Goal: Task Accomplishment & Management: Use online tool/utility

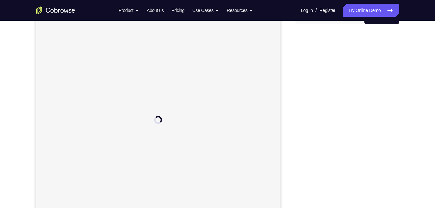
scroll to position [72, 0]
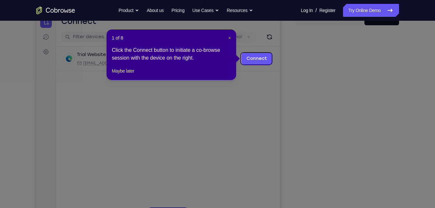
click at [231, 38] on span "×" at bounding box center [230, 37] width 3 height 5
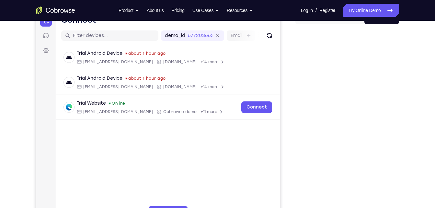
scroll to position [74, 0]
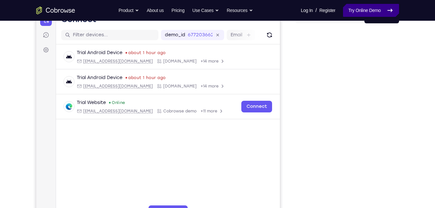
click at [346, 10] on link "Try Online Demo" at bounding box center [371, 10] width 56 height 13
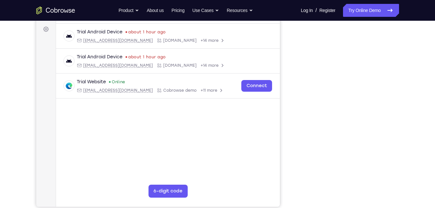
scroll to position [95, 0]
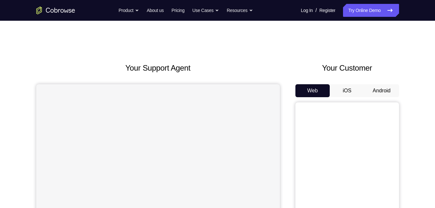
scroll to position [13, 0]
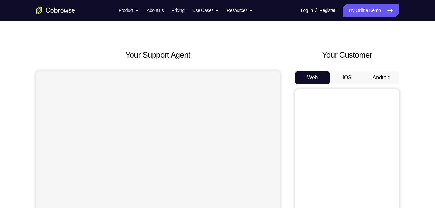
click at [377, 81] on button "Android" at bounding box center [382, 77] width 35 height 13
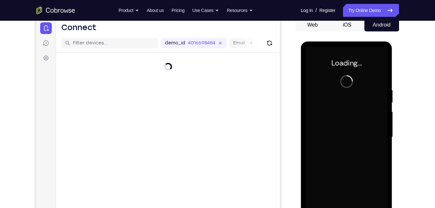
scroll to position [0, 0]
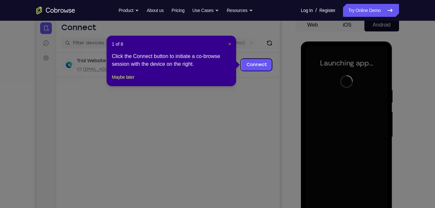
click at [231, 43] on span "×" at bounding box center [230, 43] width 3 height 5
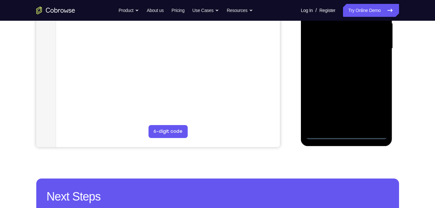
scroll to position [158, 0]
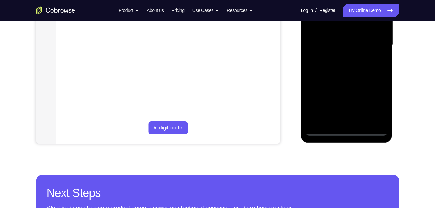
click at [344, 132] on div at bounding box center [347, 45] width 82 height 182
click at [375, 109] on div at bounding box center [347, 45] width 82 height 182
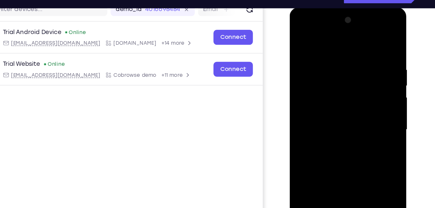
scroll to position [87, 0]
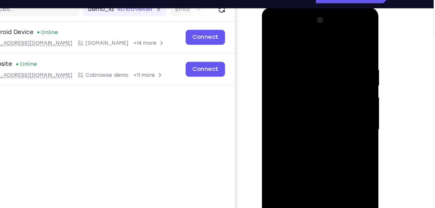
click at [272, 30] on div at bounding box center [308, 103] width 82 height 182
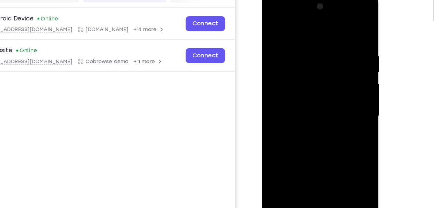
click at [335, 89] on div at bounding box center [308, 90] width 82 height 182
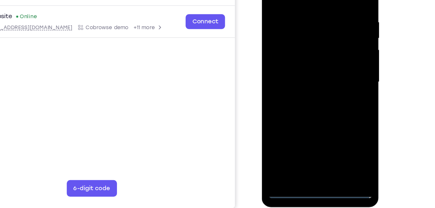
click at [297, 113] on div at bounding box center [308, 56] width 82 height 182
click at [298, 68] on div at bounding box center [308, 56] width 82 height 182
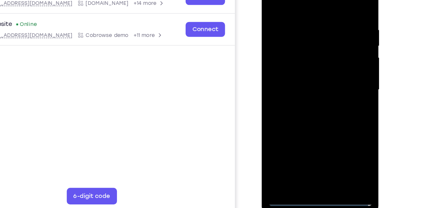
scroll to position [92, 0]
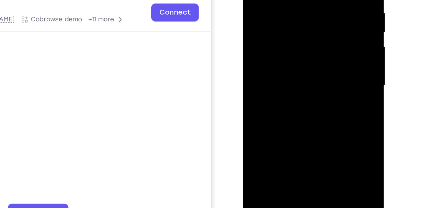
click at [267, 26] on div at bounding box center [289, 34] width 82 height 182
click at [267, 23] on div at bounding box center [289, 34] width 82 height 182
click at [268, 35] on div at bounding box center [289, 34] width 82 height 182
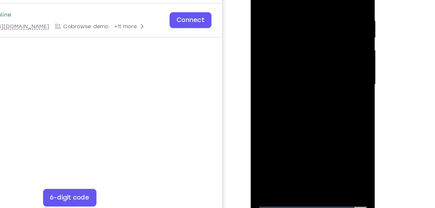
click at [295, 77] on div at bounding box center [297, 50] width 82 height 182
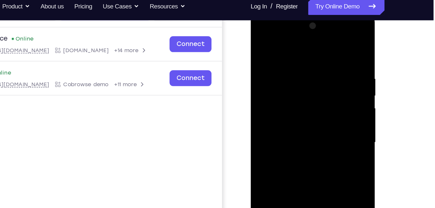
drag, startPoint x: 286, startPoint y: 49, endPoint x: 293, endPoint y: -15, distance: 63.6
click at [293, 12] on html "Online web based iOS Simulators and Android Emulators. Run iPhone, iPad, Mobile…" at bounding box center [297, 109] width 92 height 195
drag, startPoint x: 302, startPoint y: 117, endPoint x: 309, endPoint y: 86, distance: 31.9
click at [309, 86] on div at bounding box center [297, 108] width 82 height 182
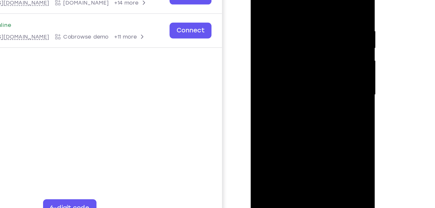
click at [334, 128] on div at bounding box center [297, 61] width 82 height 182
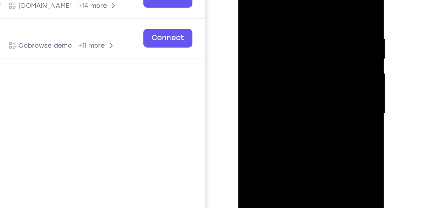
drag, startPoint x: 289, startPoint y: 49, endPoint x: 290, endPoint y: 62, distance: 12.7
click at [290, 62] on div at bounding box center [284, 57] width 82 height 182
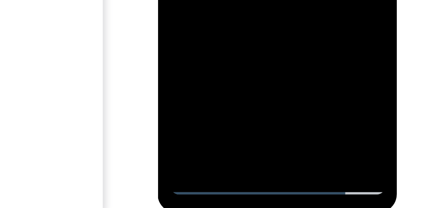
scroll to position [94, 0]
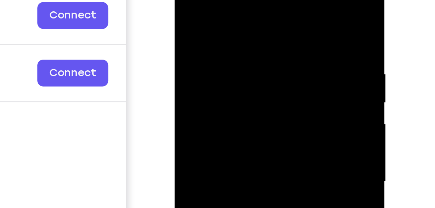
click at [222, 41] on div at bounding box center [221, 58] width 82 height 182
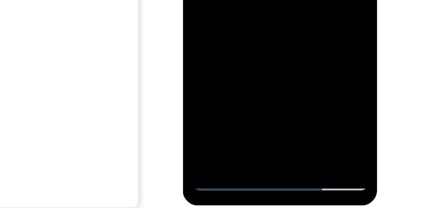
scroll to position [94, 0]
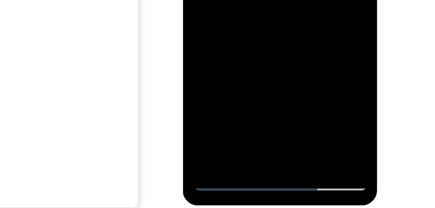
scroll to position [93, 0]
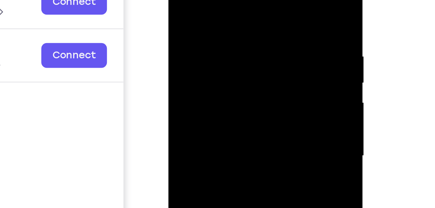
click at [233, 0] on div at bounding box center [214, 48] width 82 height 182
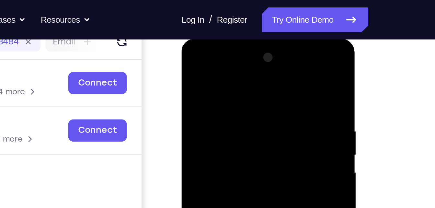
scroll to position [82, 0]
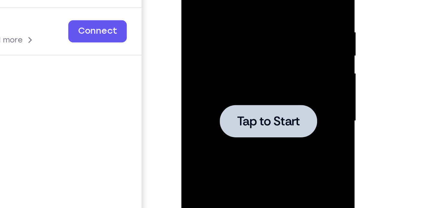
click at [207, 18] on div at bounding box center [228, 36] width 82 height 182
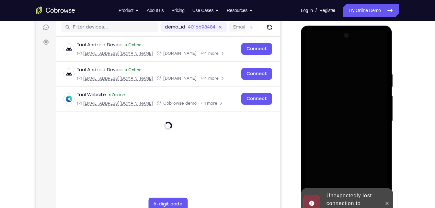
click at [292, 71] on div "Your Support Agent Your Customer Web iOS Android" at bounding box center [217, 101] width 363 height 240
click at [358, 108] on div at bounding box center [347, 121] width 82 height 182
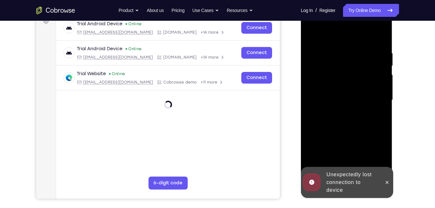
scroll to position [105, 0]
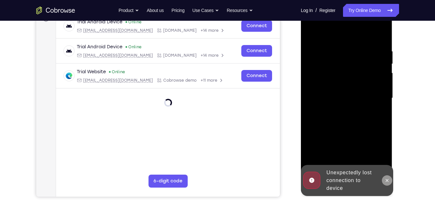
click at [388, 180] on icon at bounding box center [387, 180] width 5 height 5
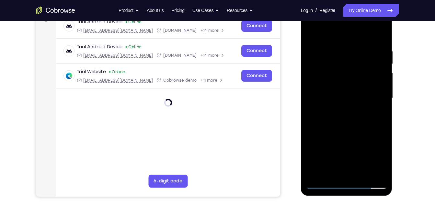
click at [349, 184] on div at bounding box center [347, 98] width 82 height 182
click at [346, 184] on div at bounding box center [347, 98] width 82 height 182
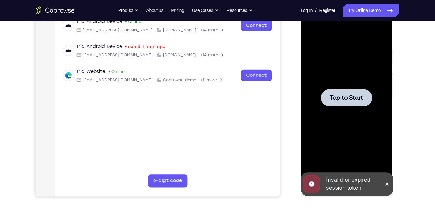
scroll to position [105, 0]
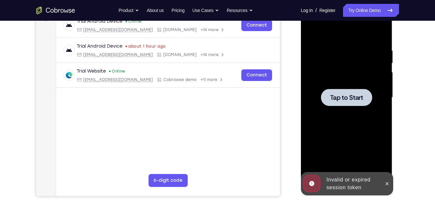
click at [345, 102] on div at bounding box center [346, 97] width 51 height 17
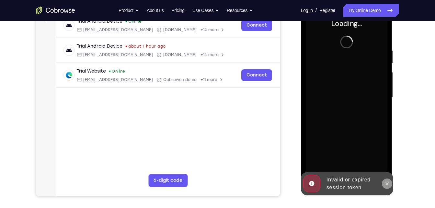
click at [384, 182] on button at bounding box center [387, 184] width 10 height 10
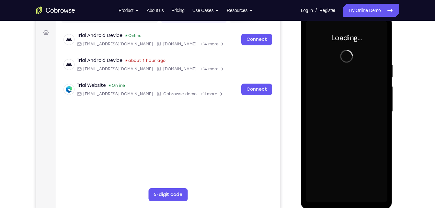
scroll to position [89, 0]
